Goal: Information Seeking & Learning: Learn about a topic

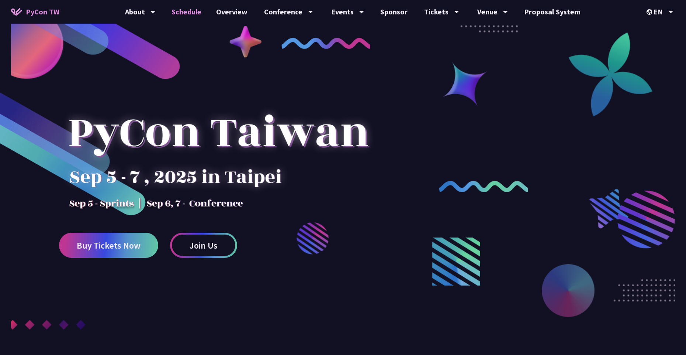
click at [187, 15] on link "Schedule" at bounding box center [187, 12] width 45 height 24
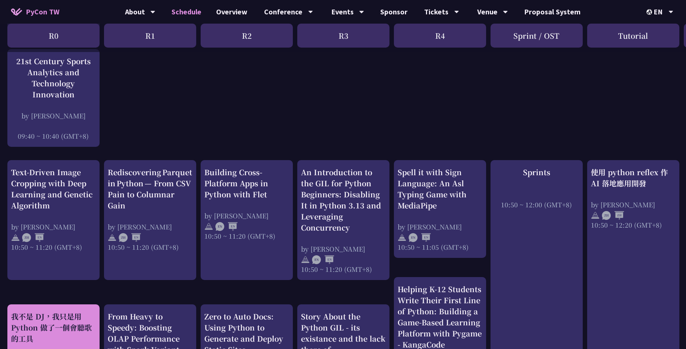
scroll to position [295, 0]
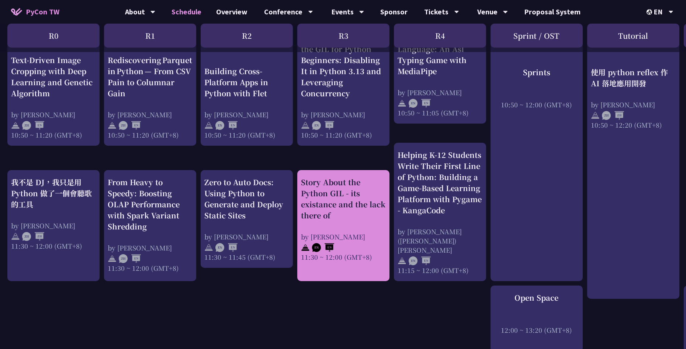
click at [341, 197] on div "Story About the Python GIL - its existance and the lack there of" at bounding box center [343, 199] width 85 height 44
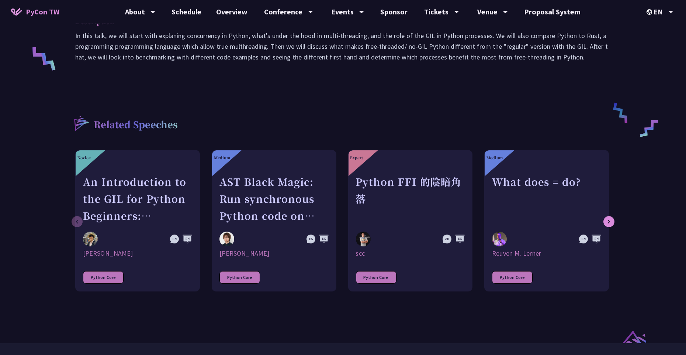
scroll to position [369, 0]
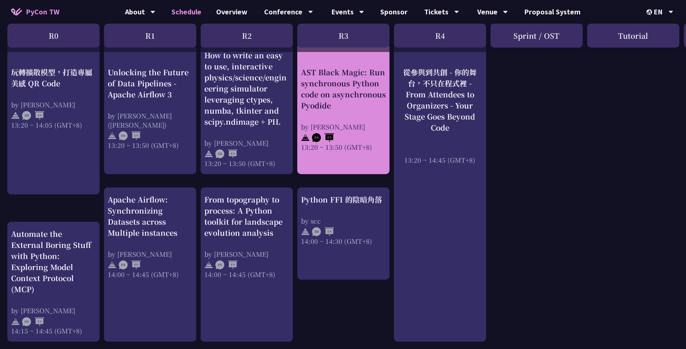
scroll to position [627, 0]
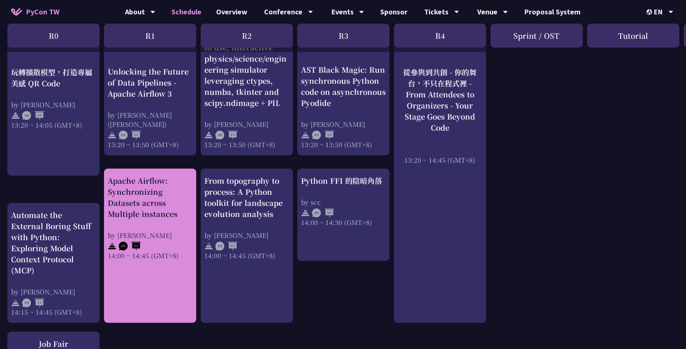
click at [141, 197] on div "Apache Airflow: Synchronizing Datasets across Multiple instances" at bounding box center [150, 197] width 85 height 44
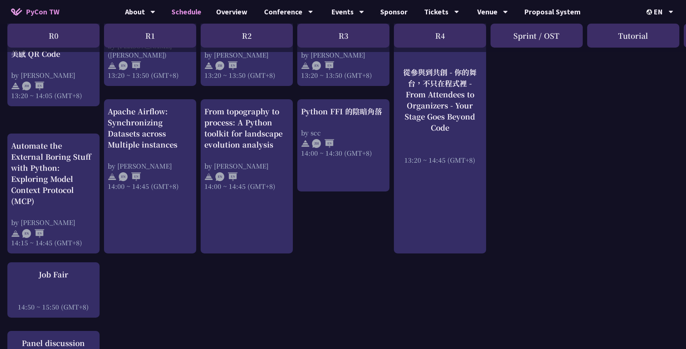
scroll to position [701, 0]
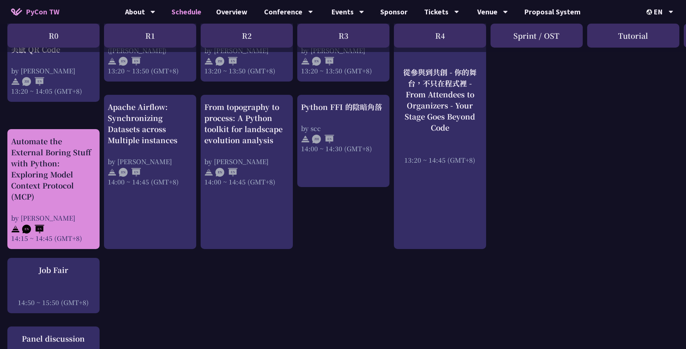
click at [68, 175] on div "Automate the External Boring Stuff with Python: Exploring Model Context Protoco…" at bounding box center [53, 169] width 85 height 66
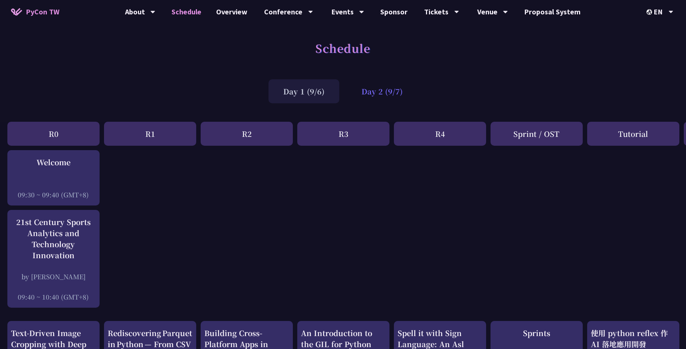
drag, startPoint x: 393, startPoint y: 95, endPoint x: 391, endPoint y: 91, distance: 4.6
click at [391, 92] on div "Day 2 (9/7)" at bounding box center [382, 91] width 71 height 24
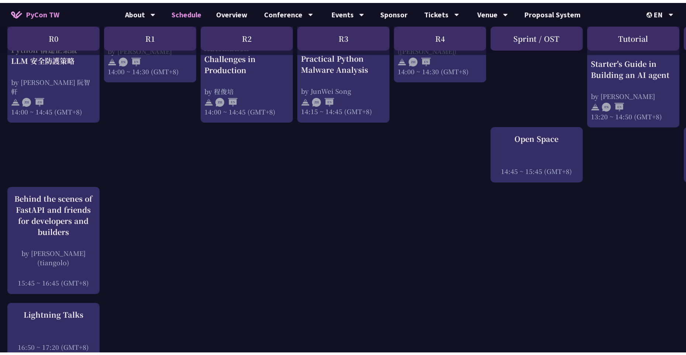
scroll to position [996, 0]
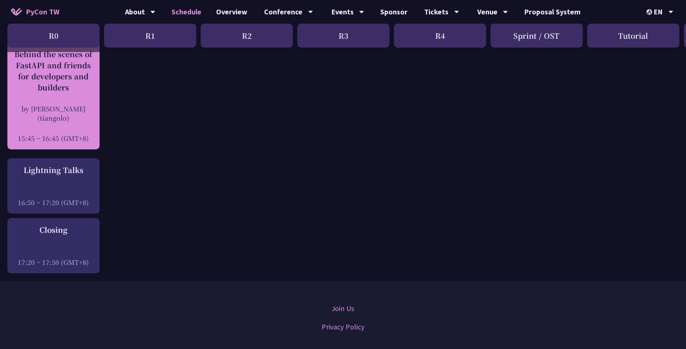
click at [63, 86] on div "Behind the scenes of FastAPI and friends for developers and builders" at bounding box center [53, 71] width 85 height 44
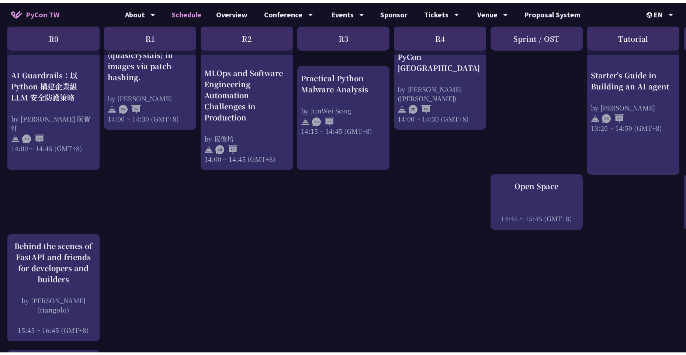
scroll to position [807, 0]
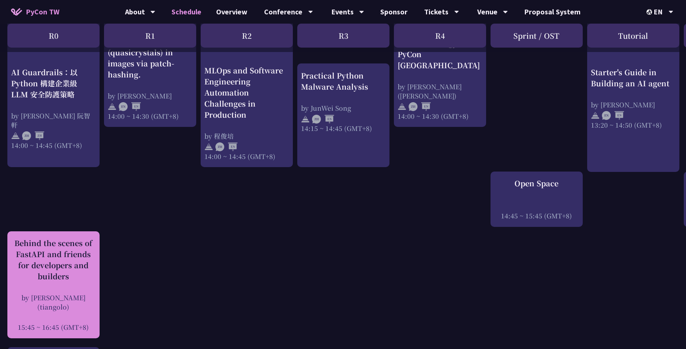
click at [72, 259] on div "Behind the scenes of FastAPI and friends for developers and builders" at bounding box center [53, 260] width 85 height 44
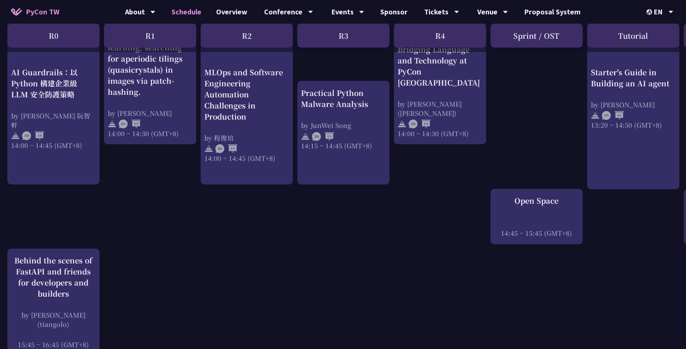
scroll to position [807, 0]
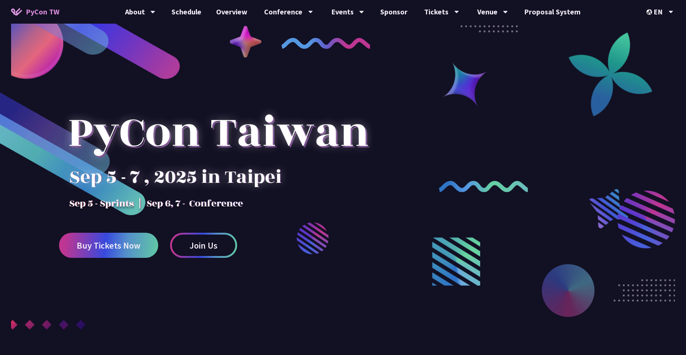
drag, startPoint x: 167, startPoint y: 172, endPoint x: 177, endPoint y: 170, distance: 10.3
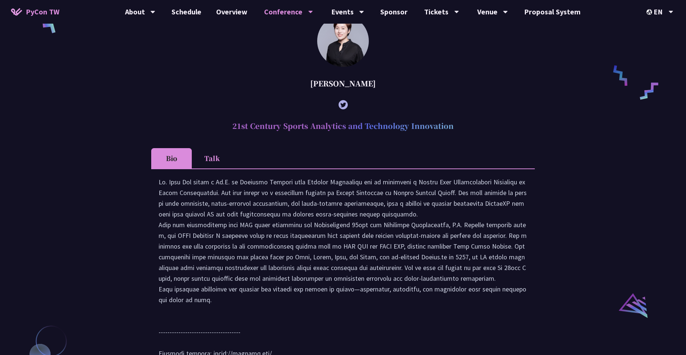
scroll to position [295, 0]
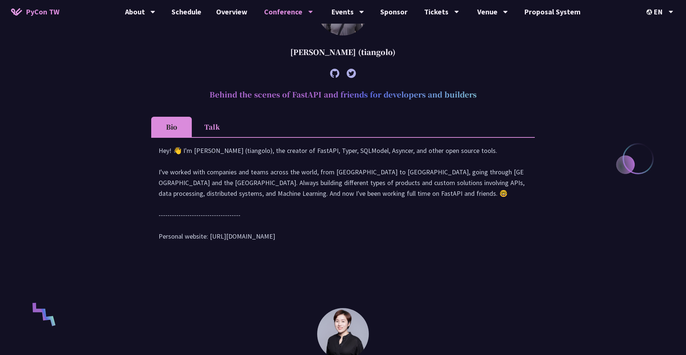
click at [203, 117] on li "Talk" at bounding box center [212, 127] width 41 height 20
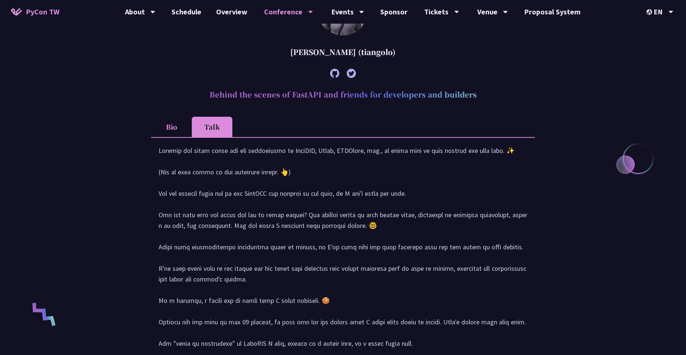
click at [206, 120] on li "Talk" at bounding box center [212, 127] width 41 height 20
drag, startPoint x: 175, startPoint y: 123, endPoint x: 184, endPoint y: 124, distance: 8.5
click at [176, 123] on li "Bio" at bounding box center [171, 127] width 41 height 20
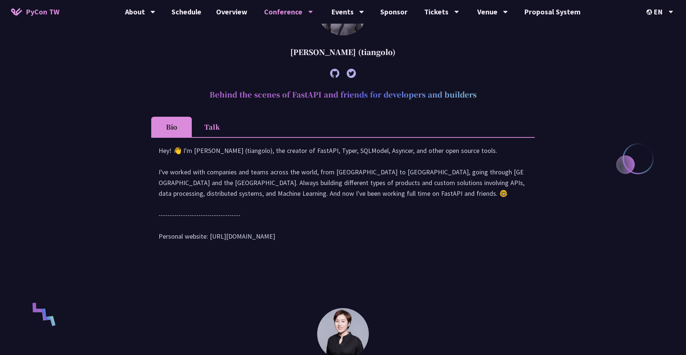
scroll to position [148, 0]
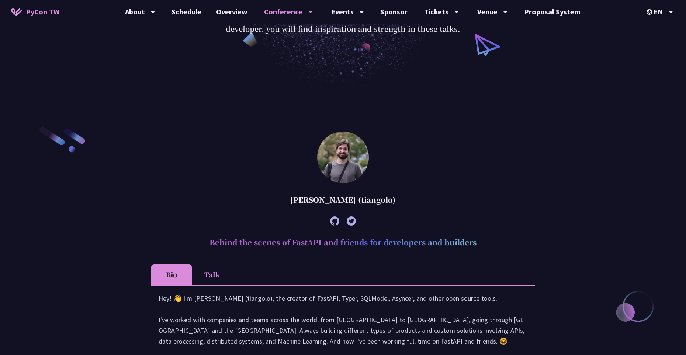
click at [341, 143] on img at bounding box center [343, 157] width 52 height 52
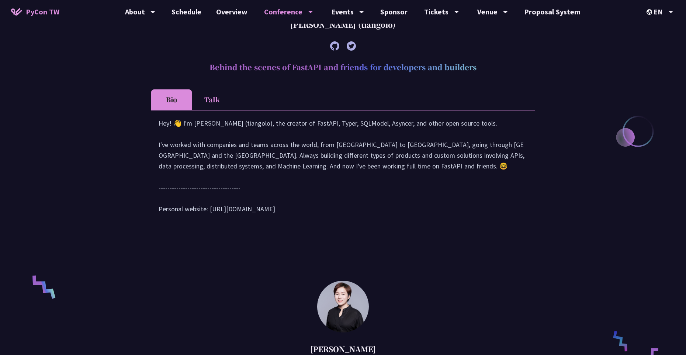
scroll to position [443, 0]
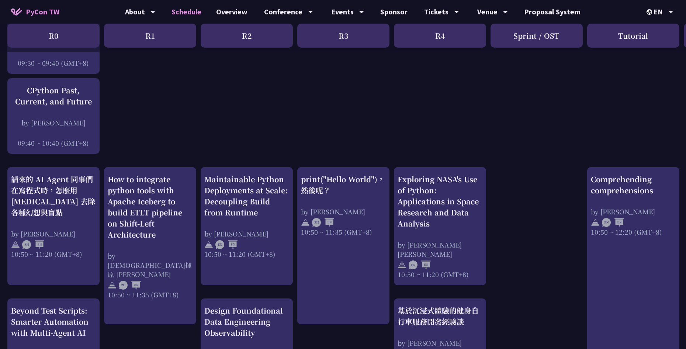
scroll to position [45, 0]
